Goal: Find specific page/section: Find specific page/section

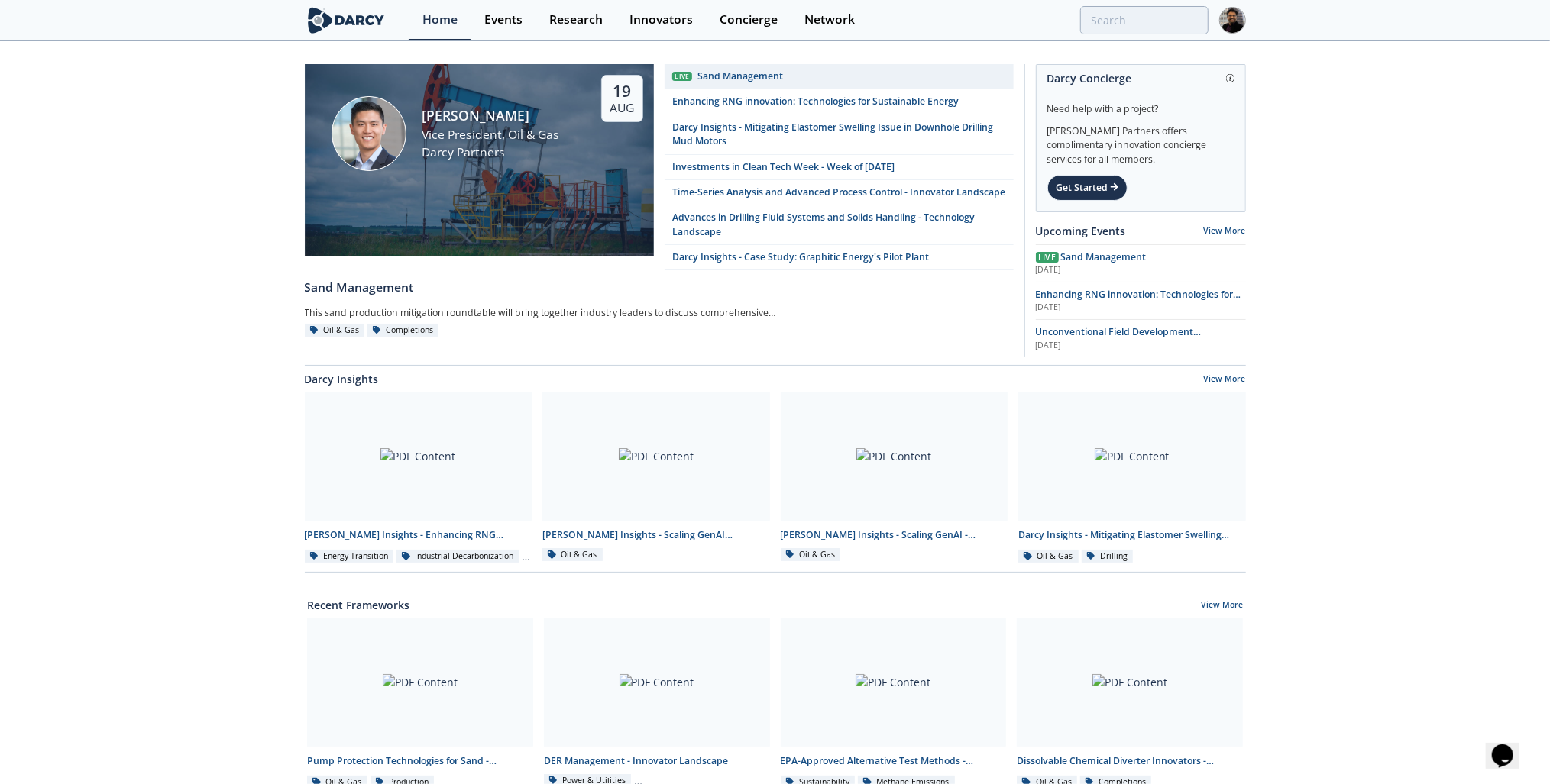
click at [498, 29] on link "Events" at bounding box center [503, 20] width 65 height 41
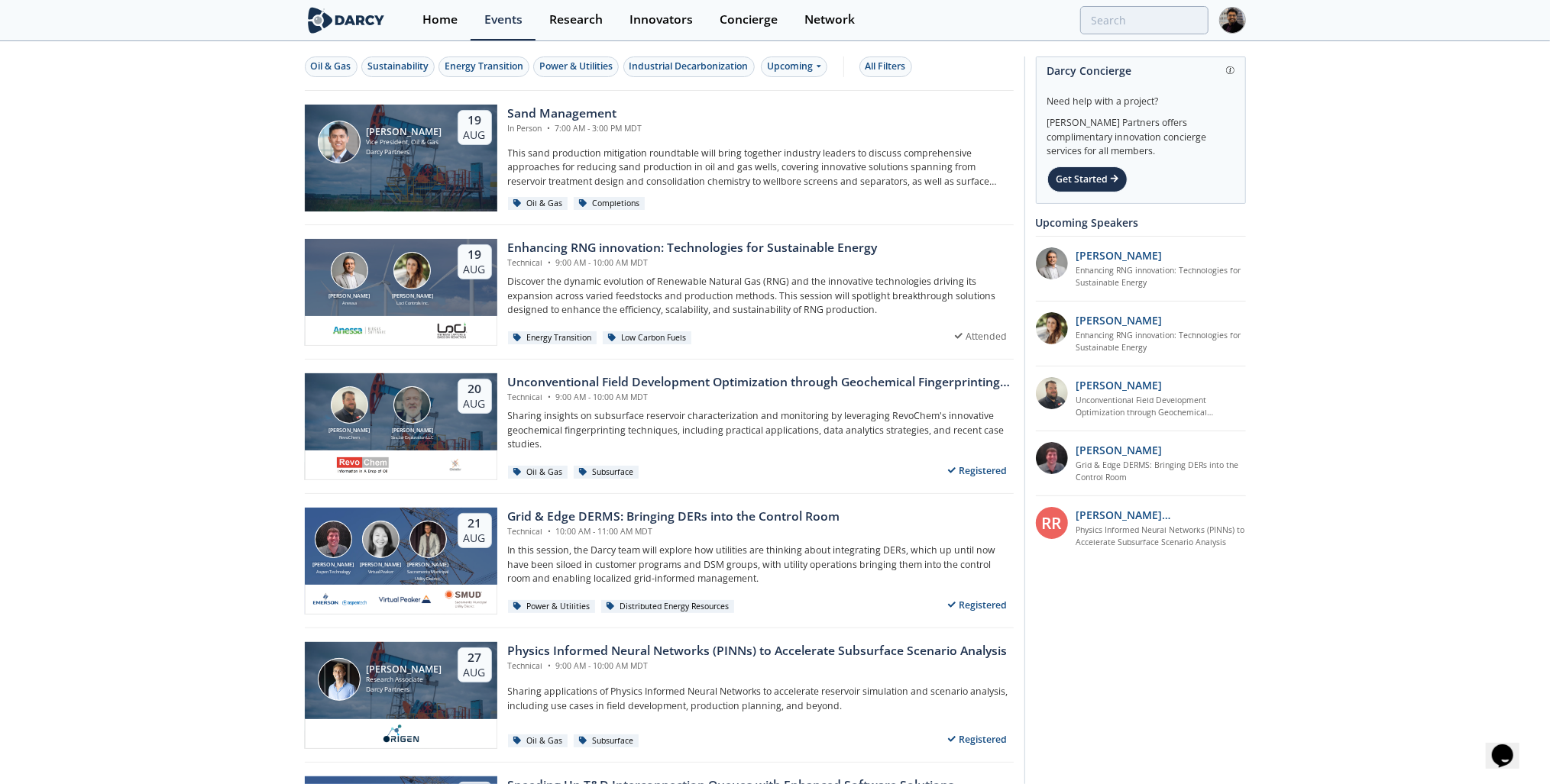
click at [343, 63] on div "Oil & Gas" at bounding box center [331, 66] width 41 height 14
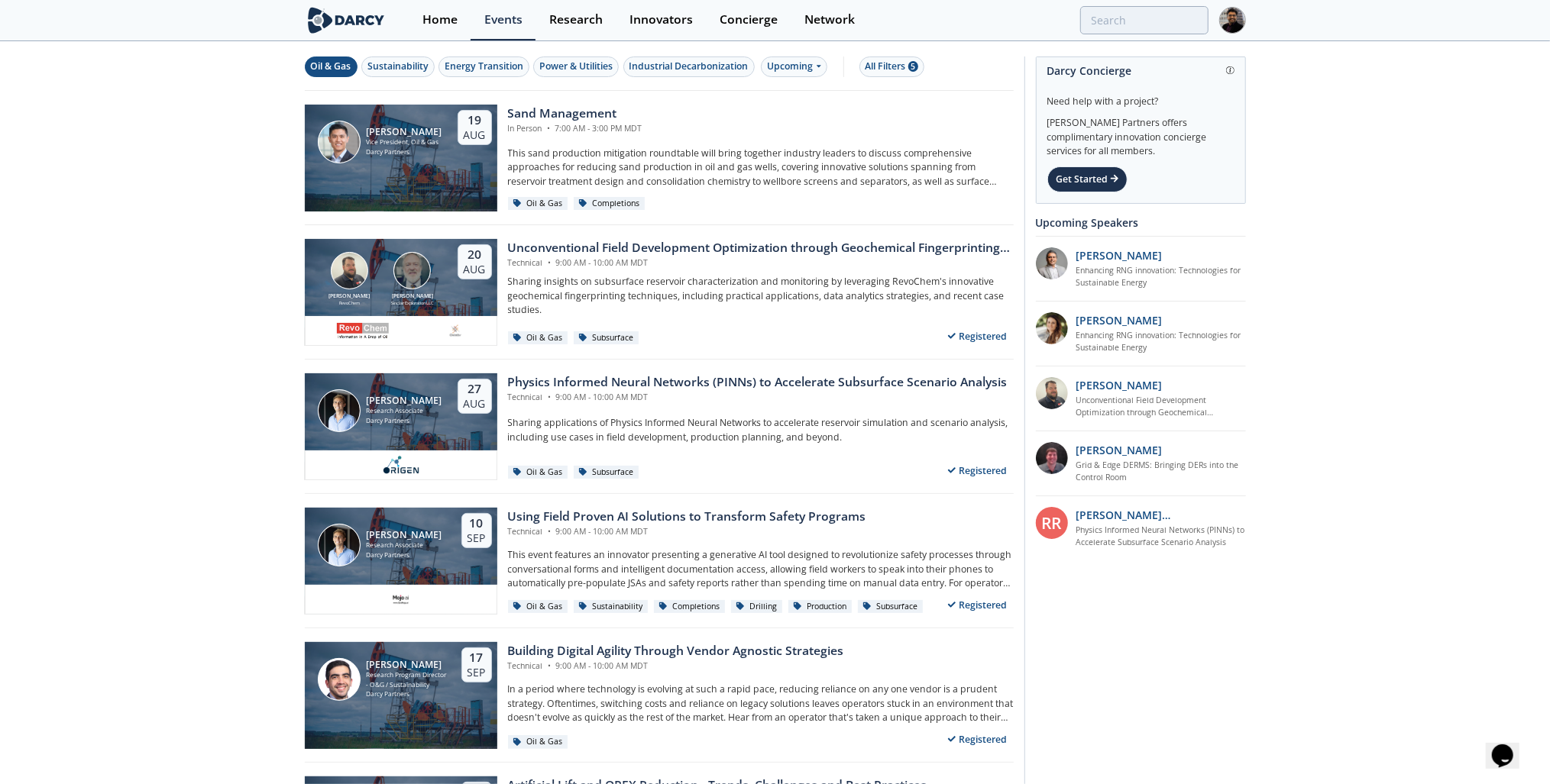
click at [798, 64] on div "Upcoming" at bounding box center [793, 66] width 66 height 21
click at [796, 116] on div "Past" at bounding box center [810, 116] width 95 height 25
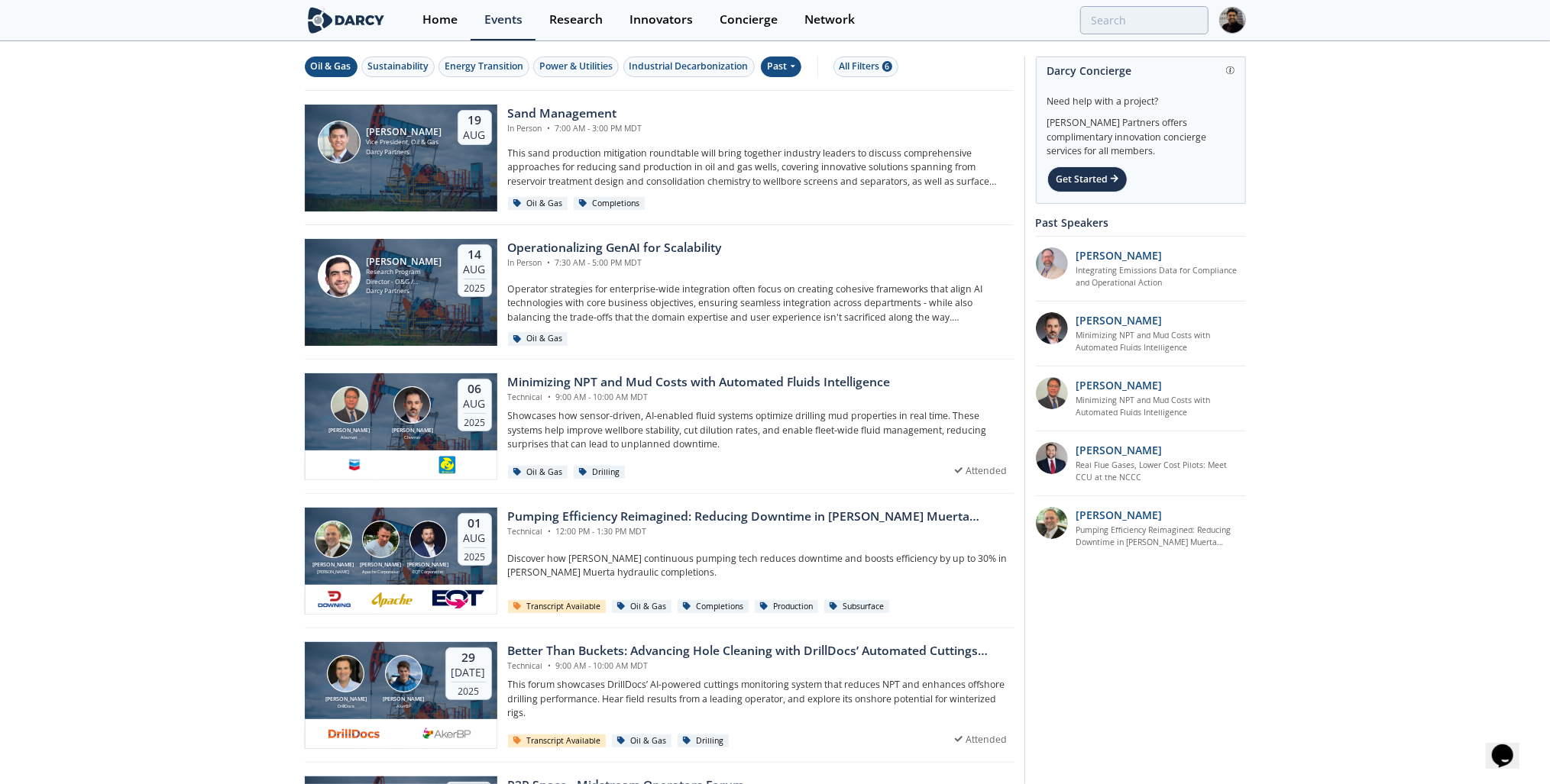
click at [409, 395] on img at bounding box center [412, 405] width 38 height 38
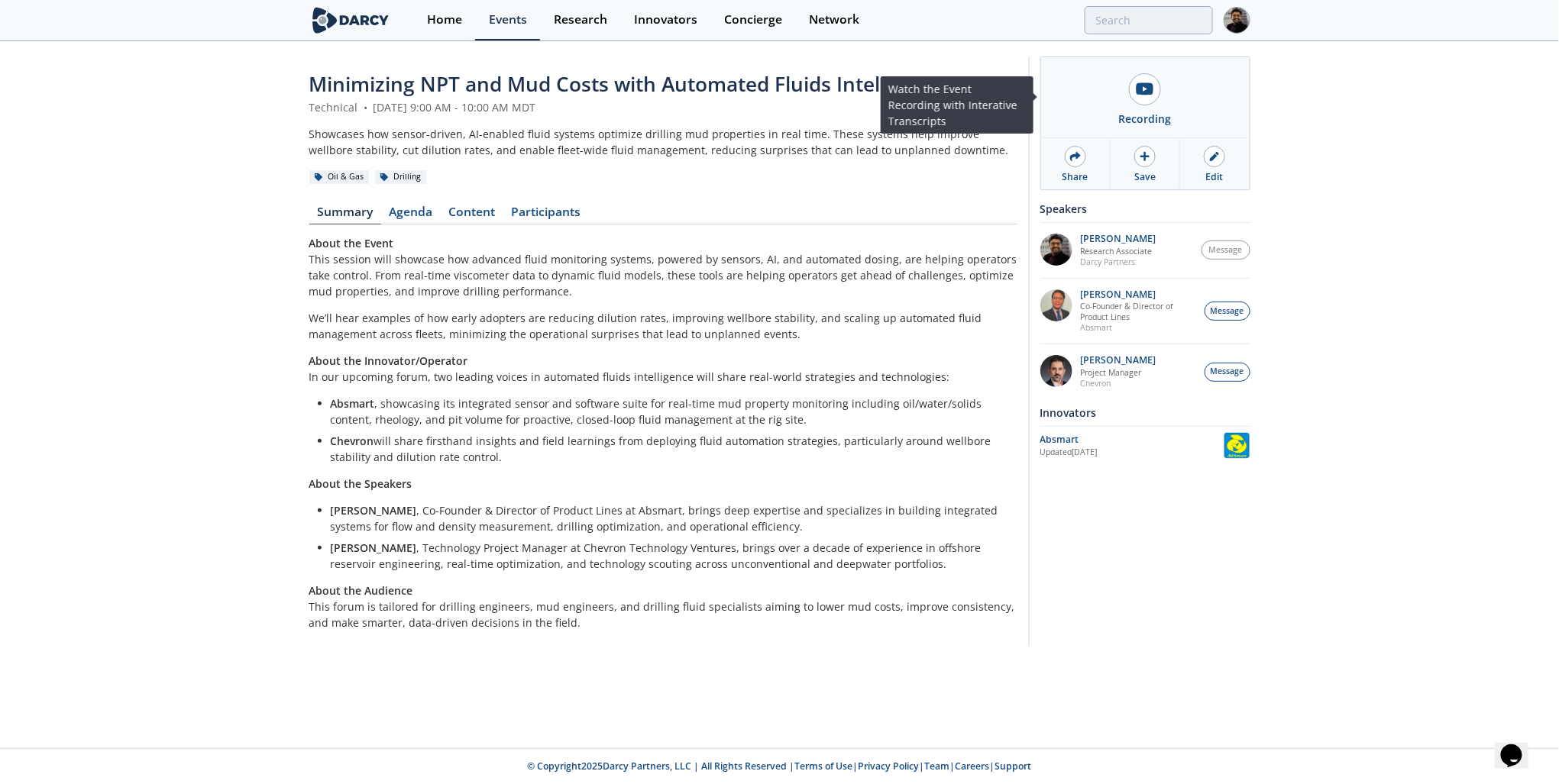
click at [1117, 102] on link "Recording" at bounding box center [1145, 97] width 209 height 80
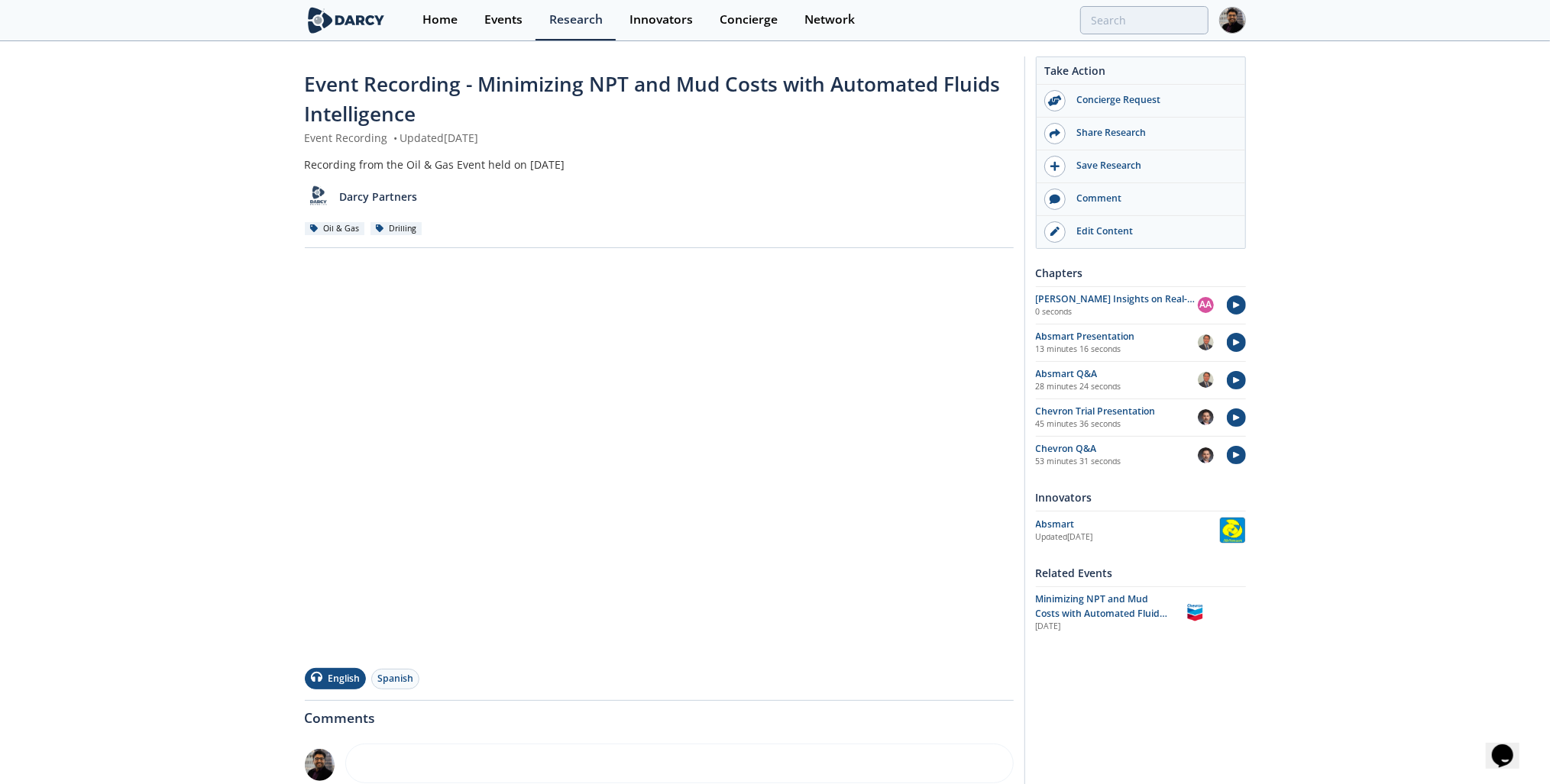
click at [1241, 19] on img at bounding box center [1232, 20] width 27 height 27
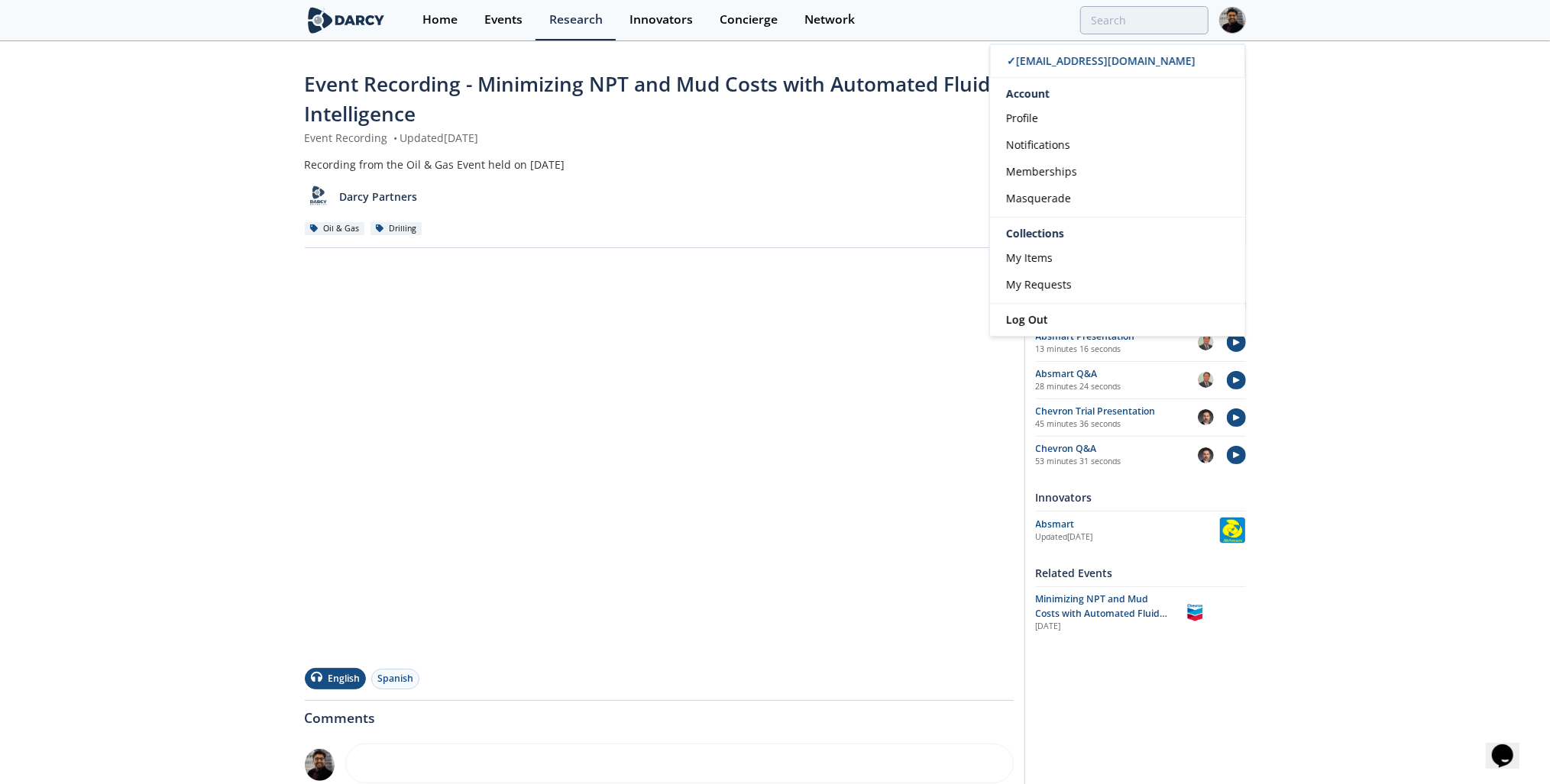
click at [1060, 191] on span "Masquerade" at bounding box center [1039, 198] width 65 height 15
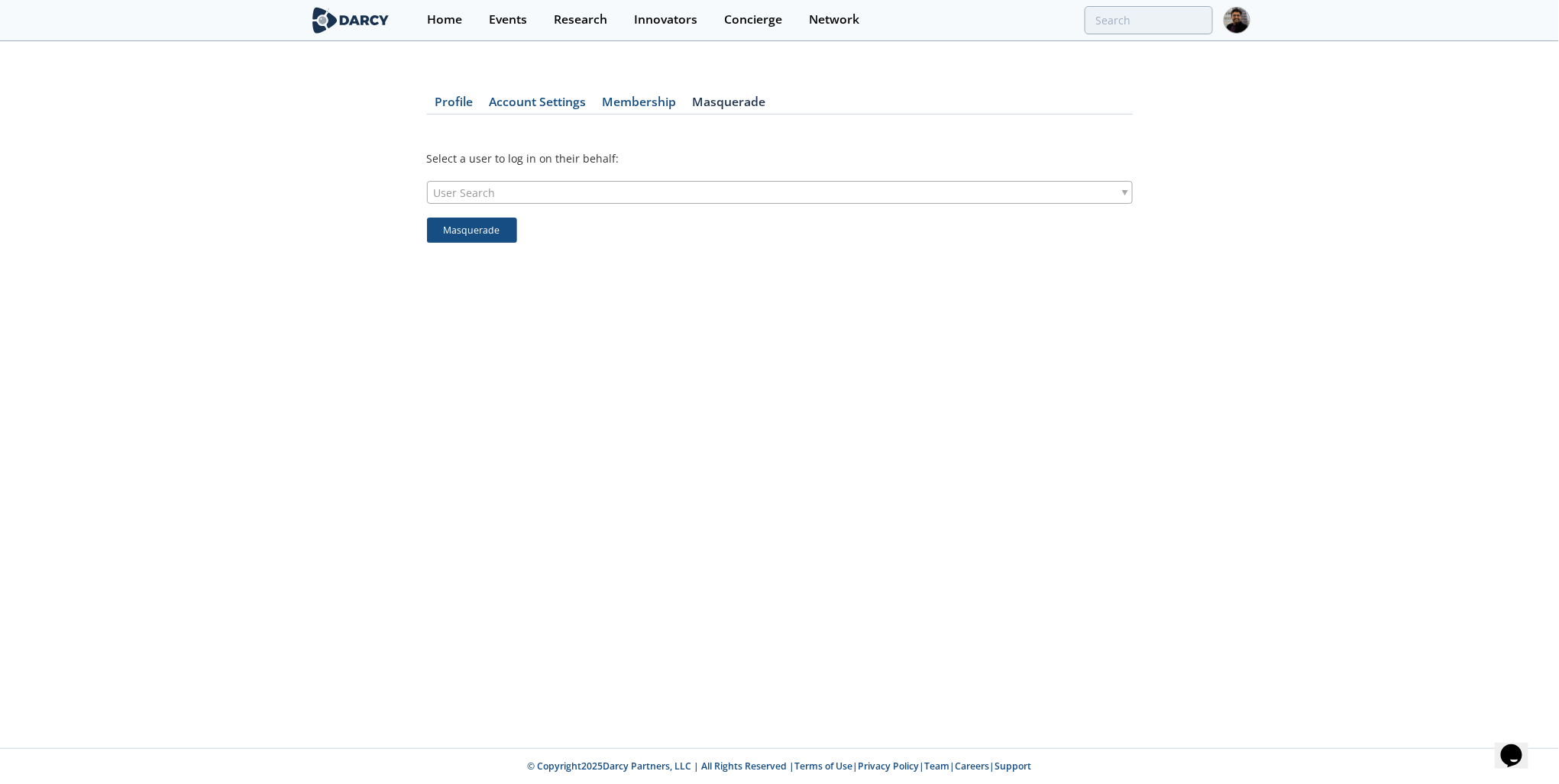
click at [513, 192] on div "User Search" at bounding box center [780, 192] width 706 height 23
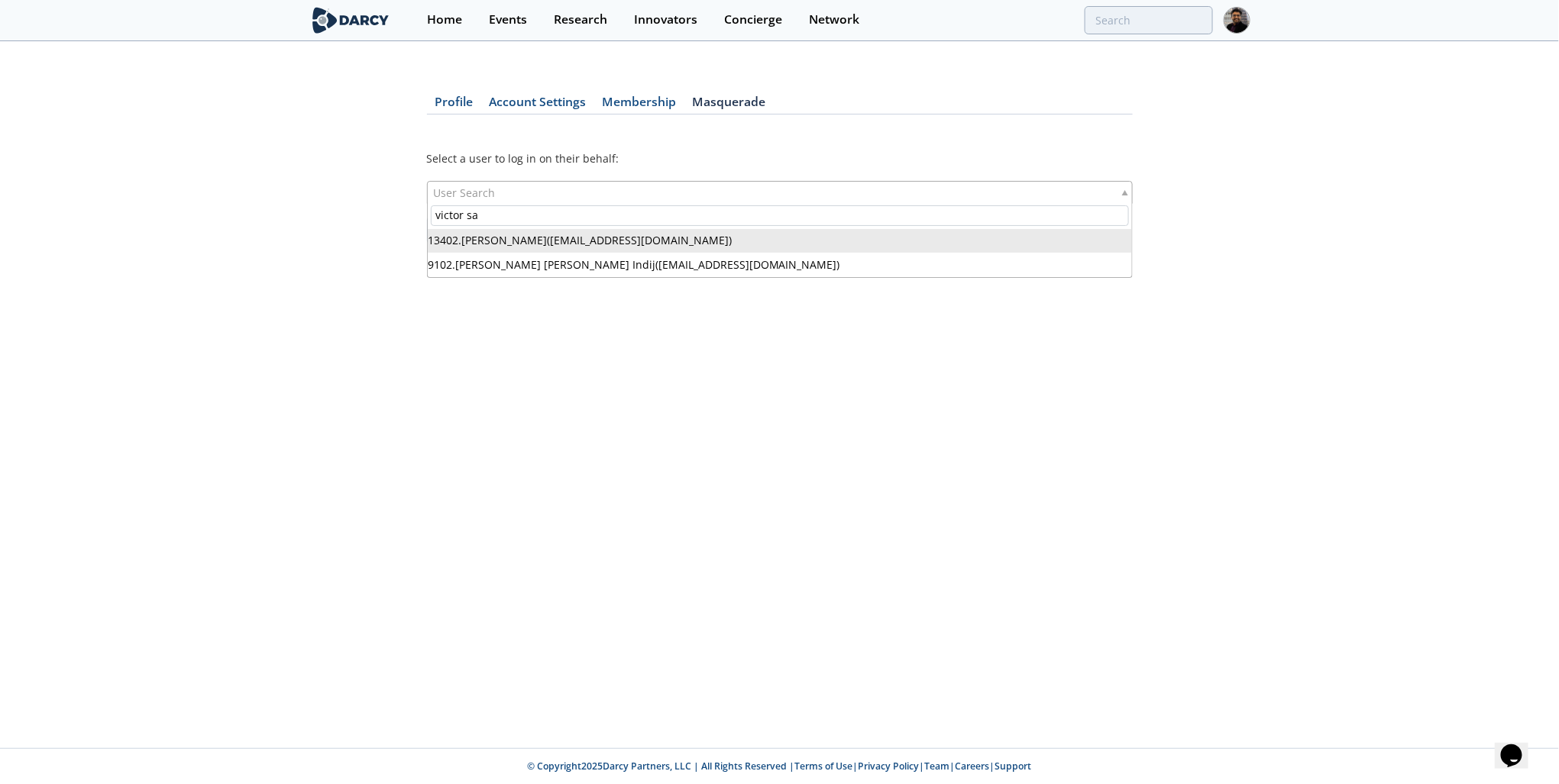
type input "victor sa"
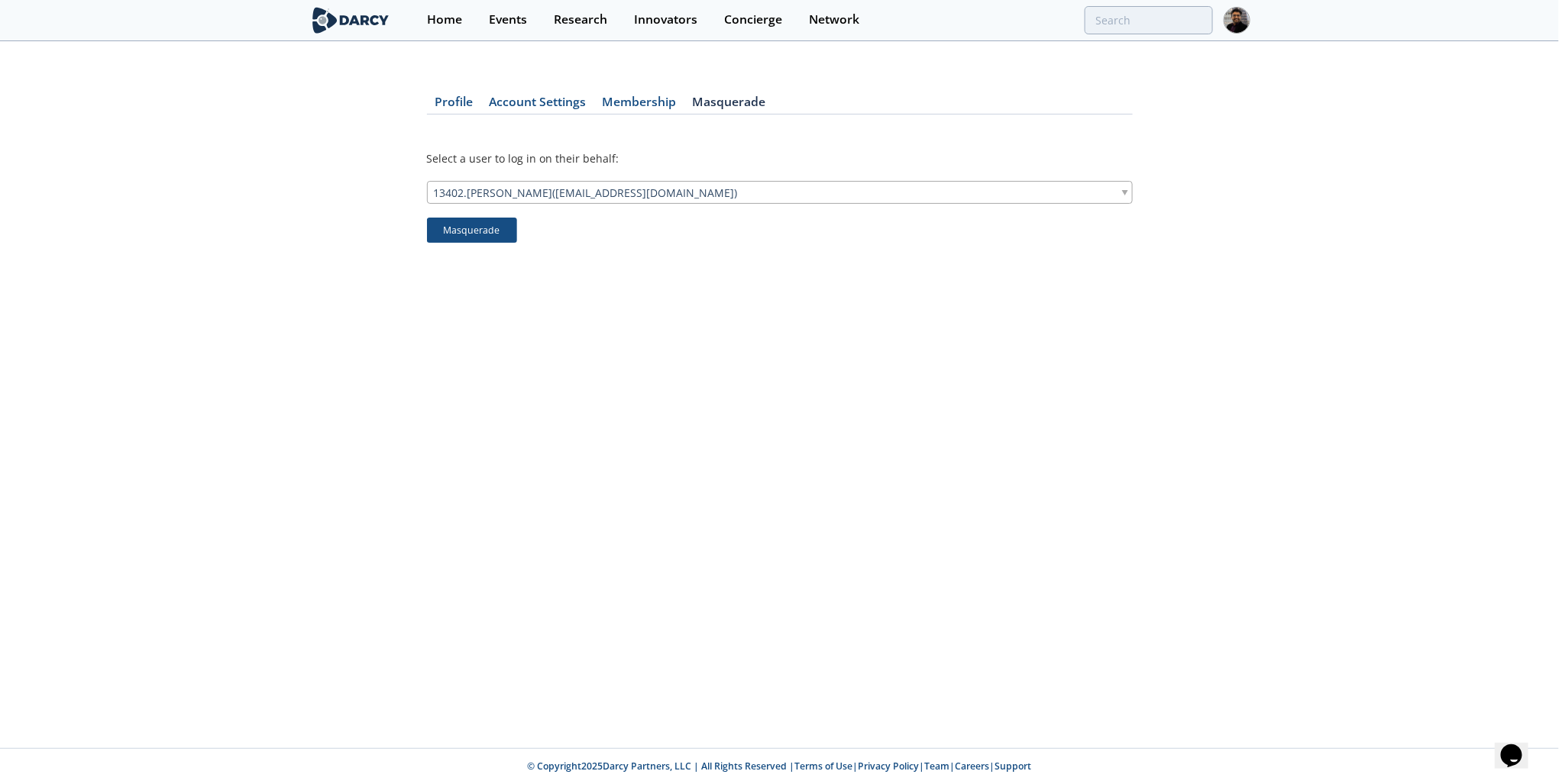
click at [466, 233] on button "Masquerade" at bounding box center [471, 231] width 90 height 26
